Goal: Find specific page/section: Find specific page/section

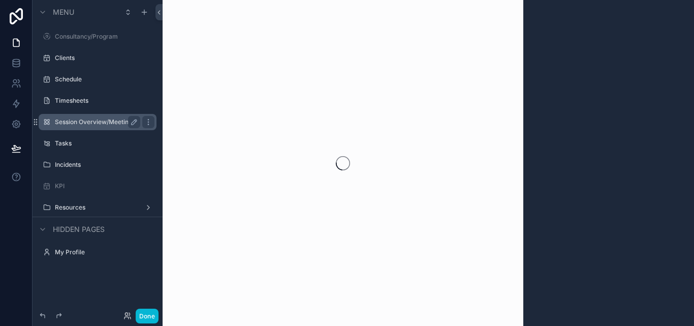
click at [109, 120] on label "Session Overview/Meetings (clone)" at bounding box center [97, 122] width 85 height 8
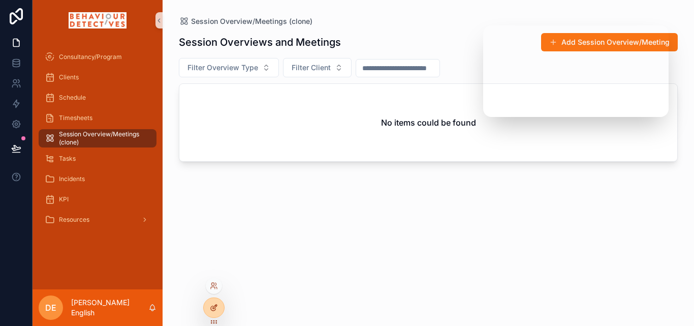
click at [212, 304] on icon at bounding box center [214, 307] width 8 height 8
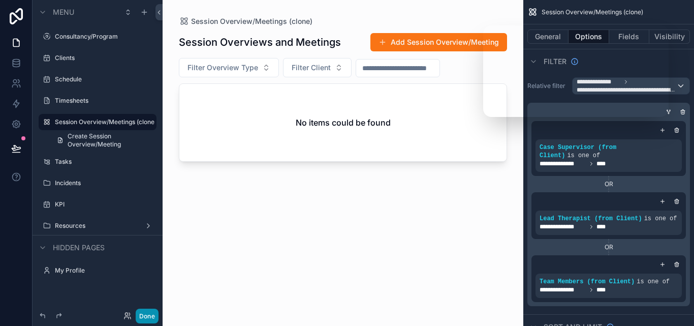
click at [145, 315] on button "Done" at bounding box center [147, 316] width 23 height 15
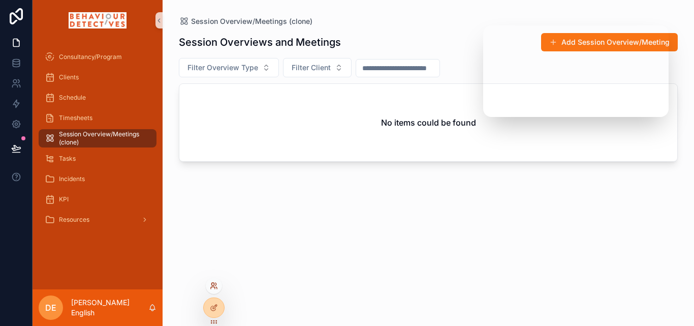
click at [211, 284] on icon at bounding box center [214, 286] width 8 height 8
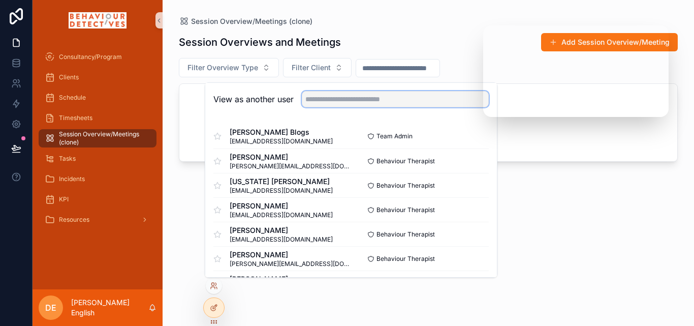
click at [344, 94] on input "text" at bounding box center [395, 99] width 187 height 16
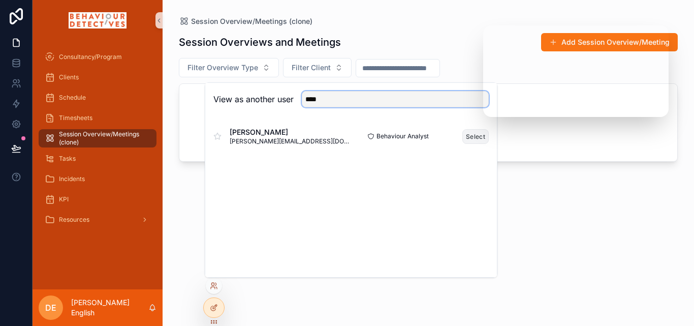
type input "****"
click at [484, 131] on button "Select" at bounding box center [476, 136] width 26 height 15
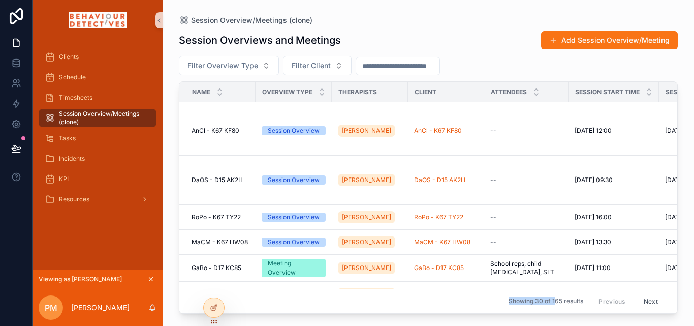
drag, startPoint x: 458, startPoint y: 303, endPoint x: 544, endPoint y: 296, distance: 85.7
click at [546, 297] on div "Showing 30 of 165 results Previous Next" at bounding box center [428, 301] width 498 height 24
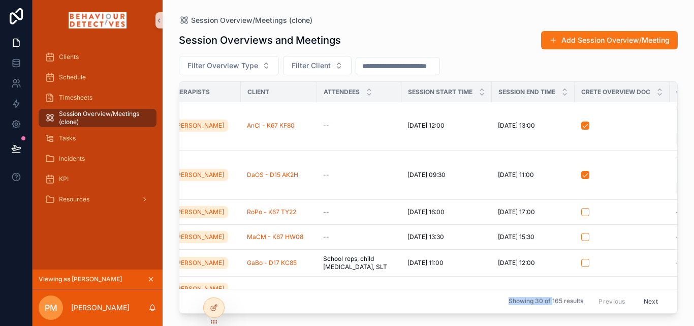
scroll to position [51, 196]
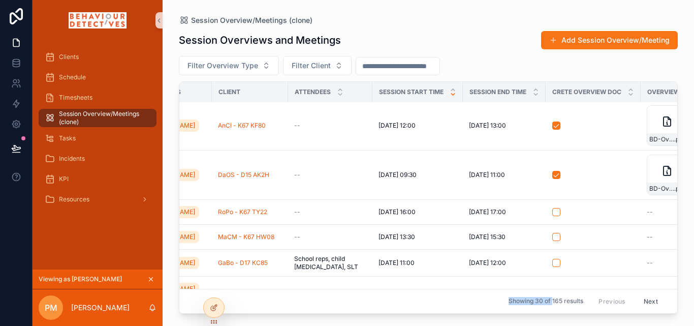
click at [453, 95] on icon "scrollable content" at bounding box center [453, 95] width 4 height 2
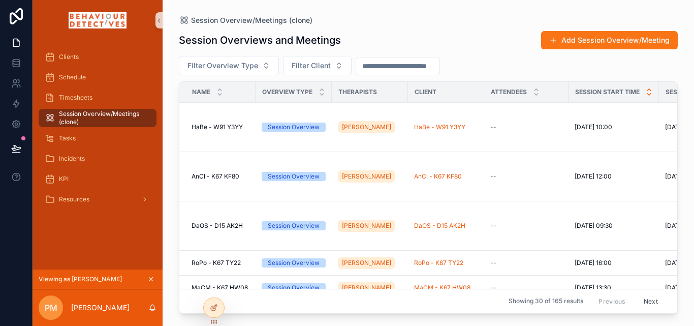
click at [650, 89] on icon "scrollable content" at bounding box center [650, 90] width 4 height 2
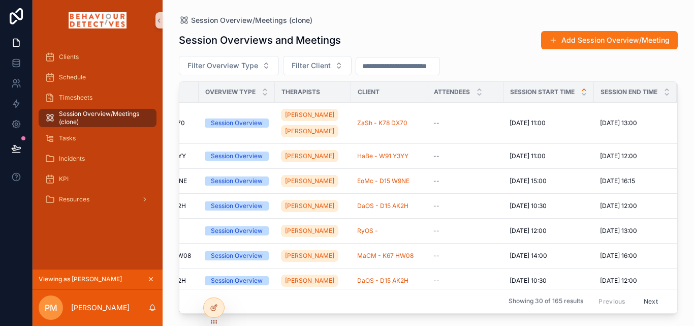
scroll to position [0, 69]
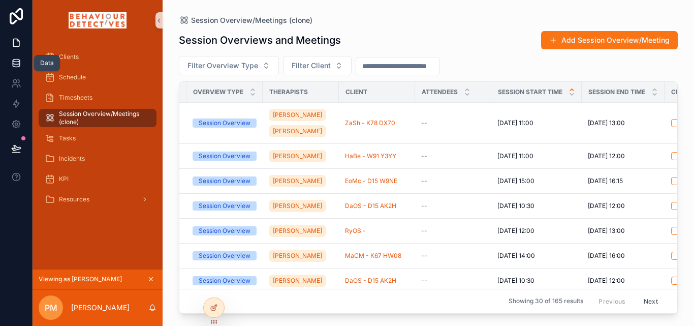
click at [13, 62] on icon at bounding box center [16, 62] width 7 height 4
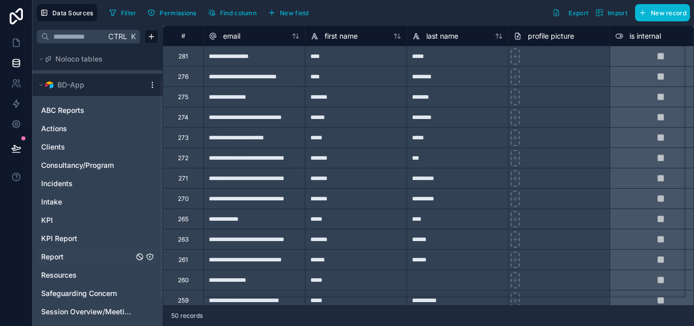
scroll to position [51, 0]
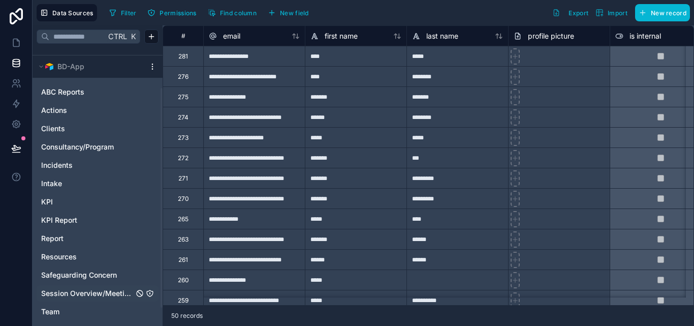
click at [99, 293] on span "Session Overview/Meetings" at bounding box center [87, 293] width 93 height 10
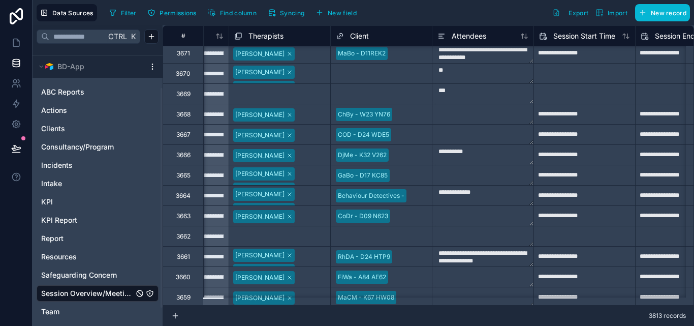
scroll to position [3410, 280]
